Goal: Information Seeking & Learning: Learn about a topic

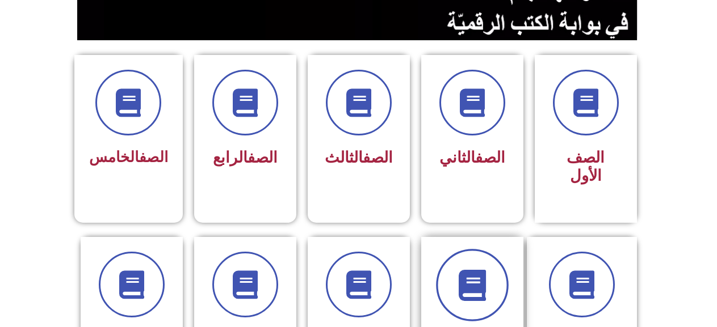
scroll to position [284, 0]
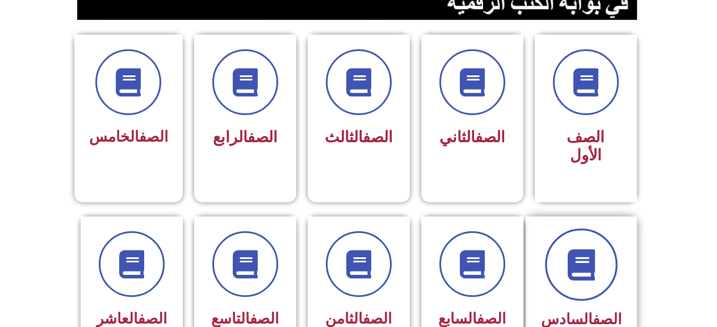
click at [618, 250] on span at bounding box center [581, 265] width 73 height 73
click at [604, 252] on span at bounding box center [581, 265] width 73 height 73
click at [595, 249] on icon at bounding box center [580, 264] width 31 height 31
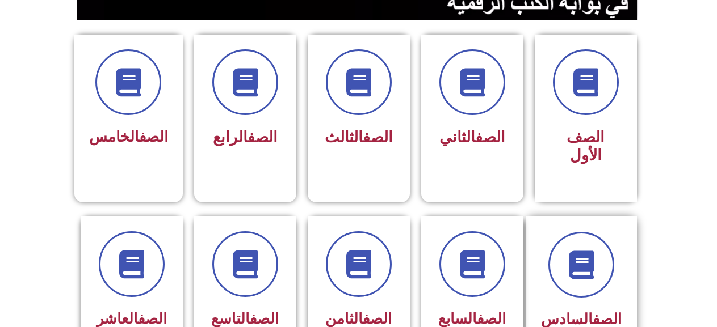
click at [580, 287] on div "الصف السادس" at bounding box center [581, 283] width 81 height 102
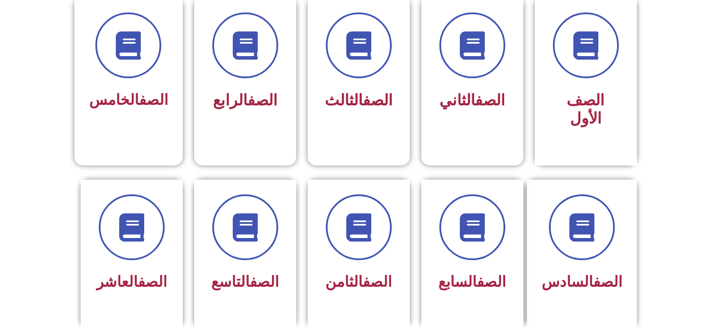
scroll to position [341, 0]
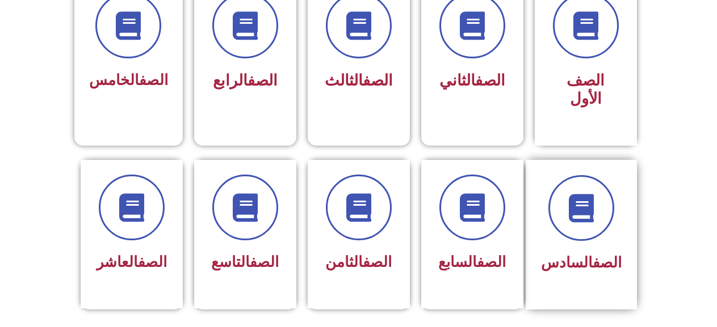
click at [622, 217] on div "الصف السادس" at bounding box center [581, 235] width 111 height 150
click at [621, 217] on div at bounding box center [581, 208] width 81 height 66
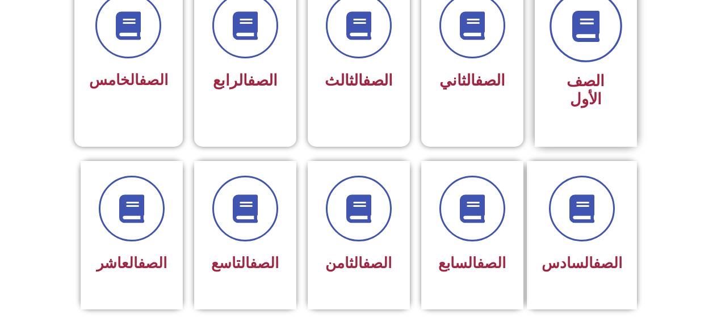
scroll to position [341, 0]
click at [602, 49] on span at bounding box center [585, 25] width 73 height 73
click at [601, 50] on span at bounding box center [585, 25] width 73 height 73
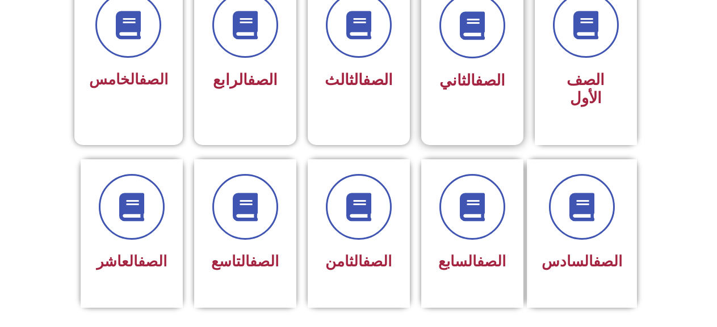
click at [442, 91] on div "الصف الثاني" at bounding box center [472, 81] width 72 height 28
click at [448, 40] on span at bounding box center [472, 25] width 73 height 73
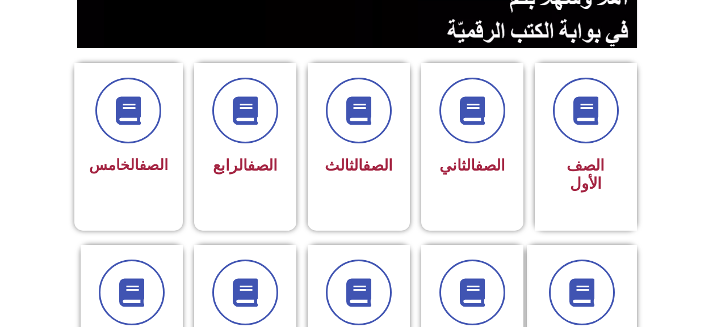
scroll to position [284, 0]
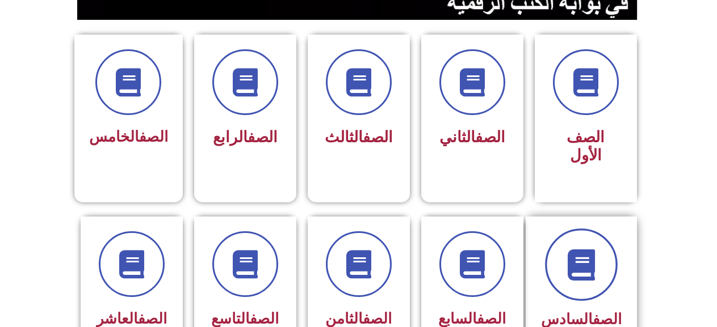
click at [613, 251] on span at bounding box center [581, 265] width 73 height 73
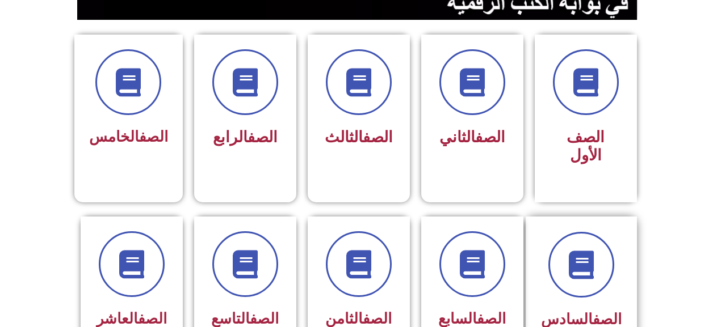
click at [620, 271] on div at bounding box center [581, 265] width 81 height 66
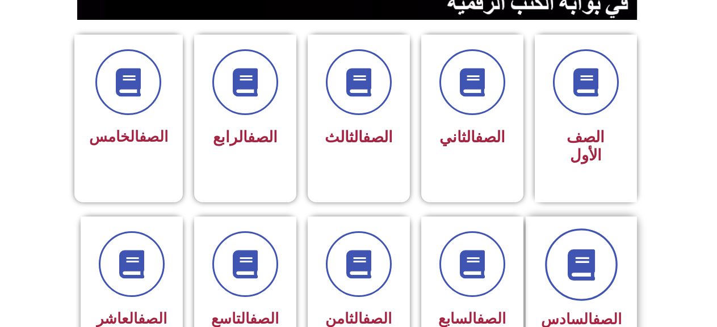
click at [597, 271] on span at bounding box center [581, 265] width 73 height 73
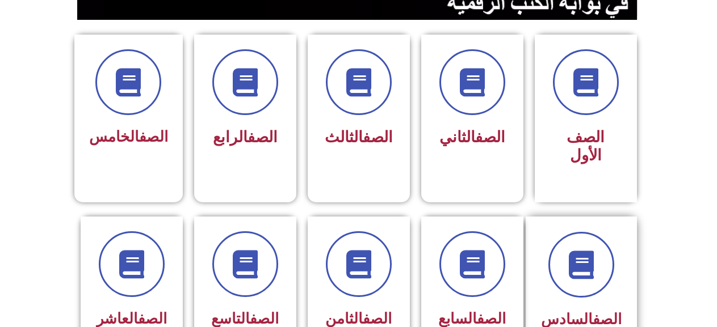
drag, startPoint x: 597, startPoint y: 271, endPoint x: 574, endPoint y: 283, distance: 25.6
click at [594, 272] on span at bounding box center [581, 265] width 66 height 66
drag, startPoint x: 552, startPoint y: 299, endPoint x: 497, endPoint y: 298, distance: 55.1
click at [548, 299] on div "الصف السادس" at bounding box center [582, 291] width 110 height 149
click at [493, 311] on link "الصف" at bounding box center [491, 319] width 29 height 17
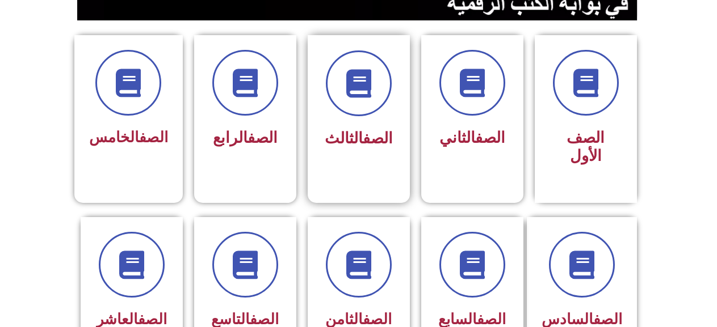
scroll to position [284, 0]
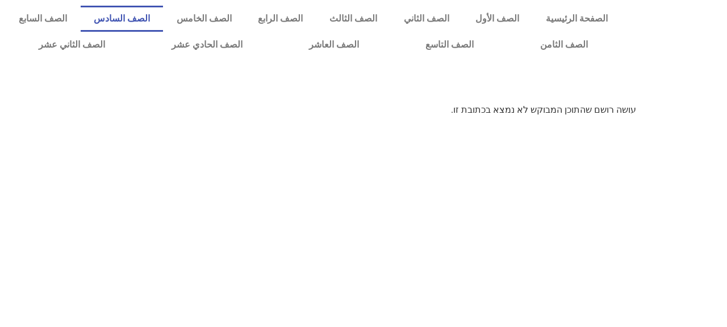
click at [163, 14] on link "الصف السادس" at bounding box center [122, 19] width 83 height 26
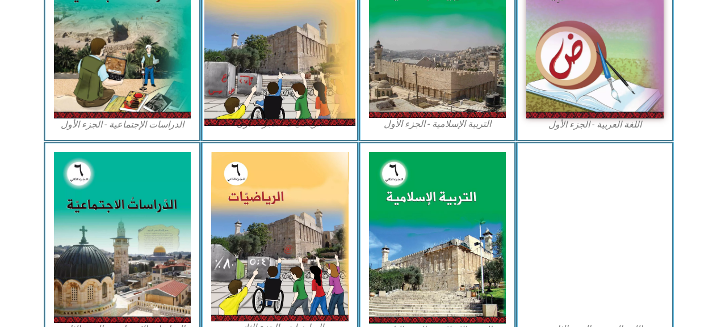
scroll to position [454, 0]
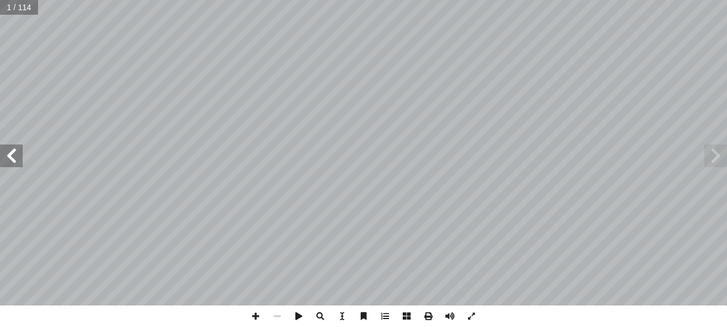
click at [4, 163] on span at bounding box center [11, 156] width 23 height 23
click at [4, 162] on span at bounding box center [11, 156] width 23 height 23
click at [5, 162] on span at bounding box center [11, 156] width 23 height 23
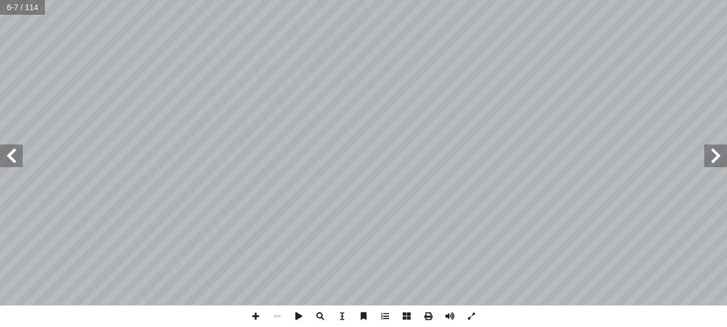
click at [12, 147] on span at bounding box center [11, 156] width 23 height 23
click at [12, 146] on span at bounding box center [11, 156] width 23 height 23
